Goal: Check status: Check status

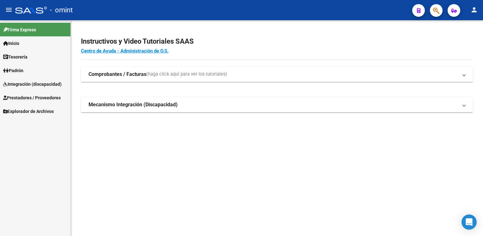
click at [53, 97] on span "Prestadores / Proveedores" at bounding box center [31, 97] width 57 height 7
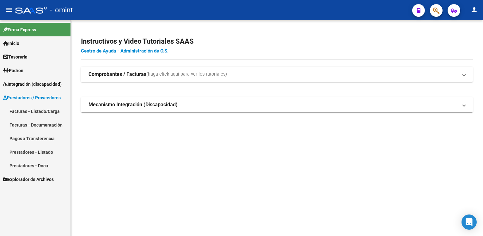
click at [51, 87] on span "Integración (discapacidad)" at bounding box center [32, 84] width 58 height 7
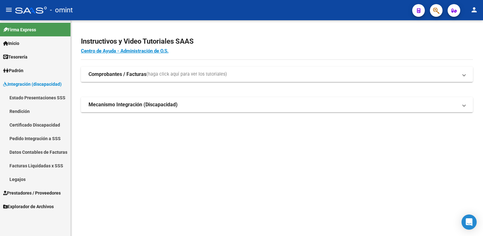
click at [28, 166] on link "Facturas Liquidadas x SSS" at bounding box center [35, 166] width 70 height 14
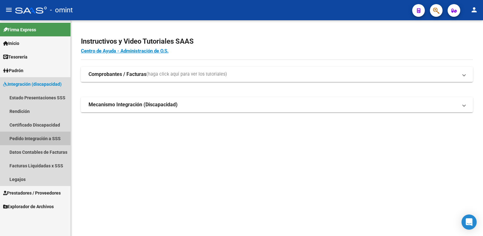
click at [34, 140] on link "Pedido Integración a SSS" at bounding box center [35, 138] width 70 height 14
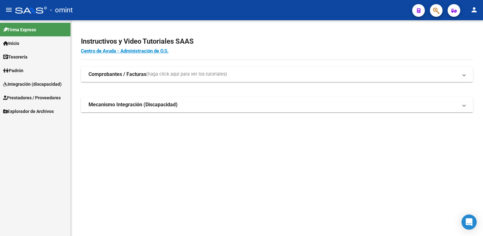
click at [40, 85] on span "Integración (discapacidad)" at bounding box center [32, 84] width 58 height 7
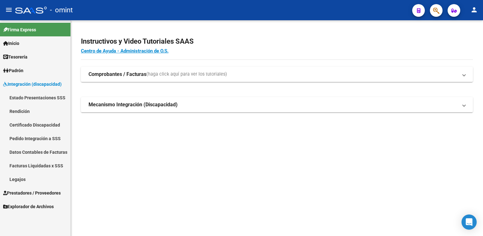
click at [21, 165] on link "Facturas Liquidadas x SSS" at bounding box center [35, 166] width 70 height 14
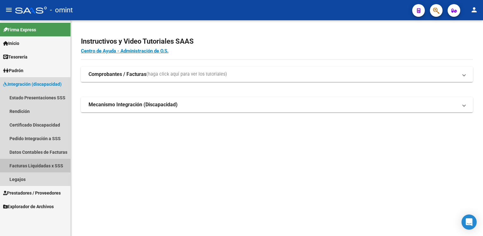
click at [36, 163] on link "Facturas Liquidadas x SSS" at bounding box center [35, 166] width 70 height 14
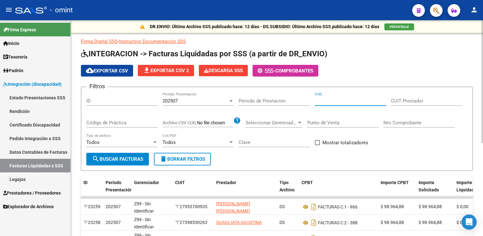
click at [320, 98] on input "CUIL" at bounding box center [350, 101] width 71 height 6
paste input "20-53553789-6"
type input "20-53553789-6"
click at [210, 104] on div "202507 Período Presentación" at bounding box center [197, 99] width 71 height 14
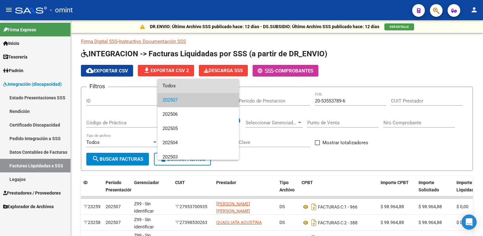
click at [204, 89] on span "Todos" at bounding box center [197, 86] width 71 height 14
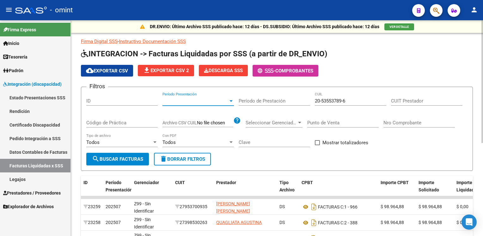
click at [136, 159] on span "search Buscar Facturas" at bounding box center [117, 159] width 51 height 6
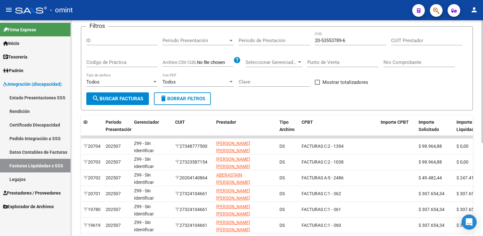
scroll to position [61, 0]
click at [481, 75] on div at bounding box center [482, 117] width 2 height 123
drag, startPoint x: 221, startPoint y: 83, endPoint x: 481, endPoint y: 45, distance: 262.2
click at [481, 45] on div "DR.ENVIO: Último Archivo SSS publicado hace: 12 días - DS.SUBSIDIO: Último Arch…" at bounding box center [277, 147] width 413 height 375
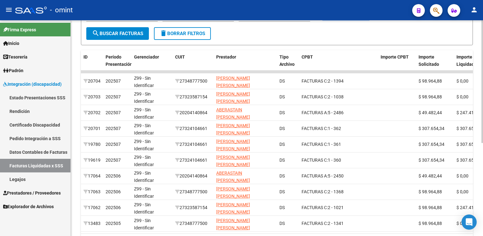
scroll to position [127, 0]
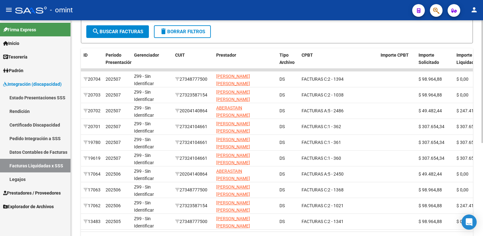
click at [482, 112] on html "menu - omint person Firma Express Inicio Calendario SSS Instructivos Contacto O…" at bounding box center [241, 118] width 483 height 236
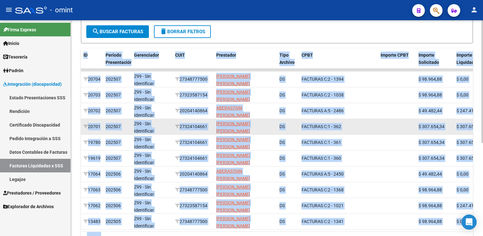
click at [398, 124] on datatable-body-cell at bounding box center [397, 126] width 38 height 15
